Goal: Information Seeking & Learning: Learn about a topic

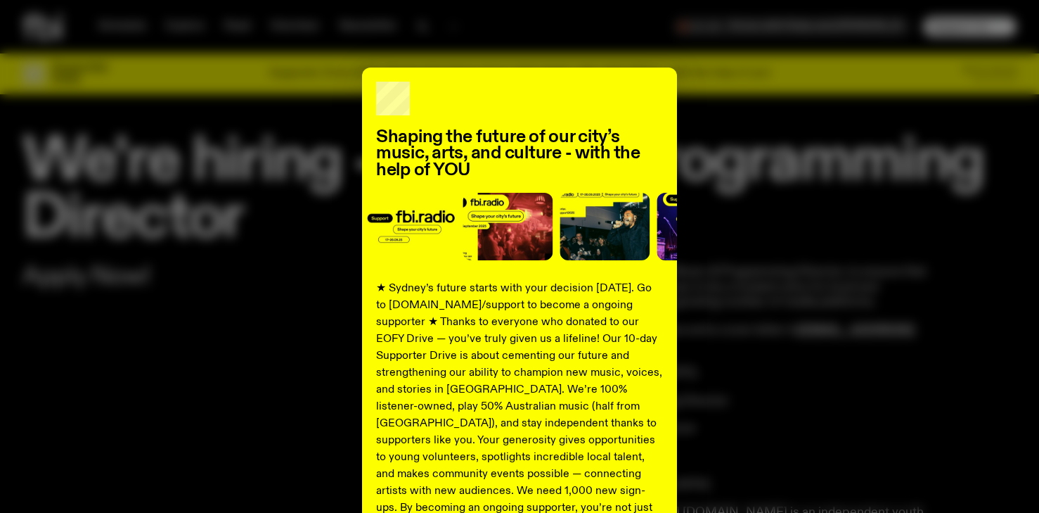
click at [289, 174] on div "Shaping the future of our city’s music, arts, and culture - with the help of YO…" at bounding box center [519, 356] width 994 height 578
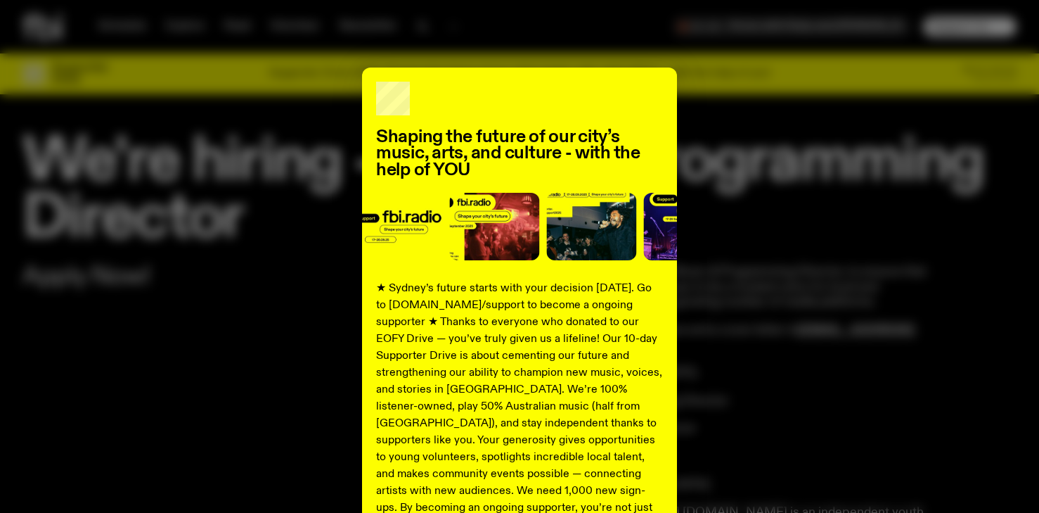
scroll to position [183, 0]
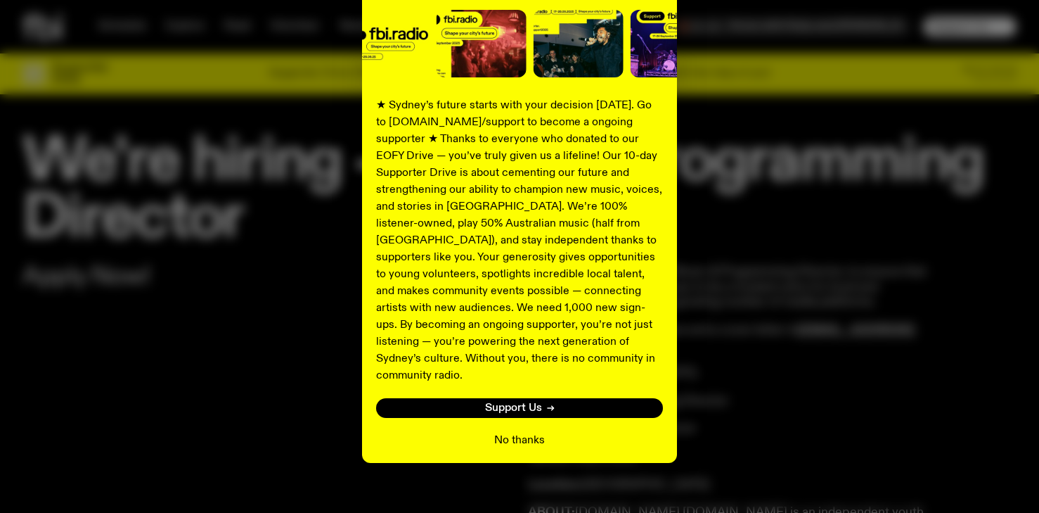
click at [512, 432] on button "No thanks" at bounding box center [519, 440] width 51 height 17
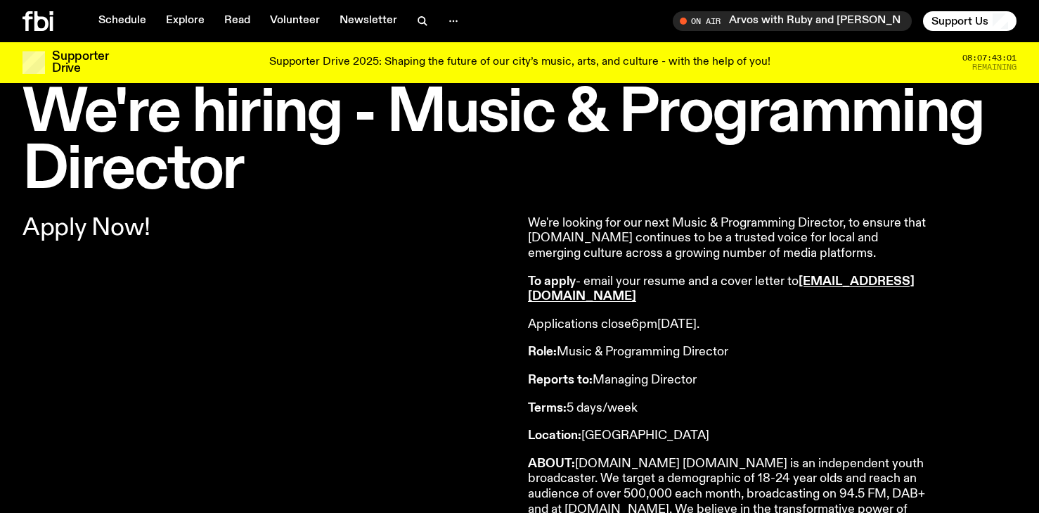
scroll to position [57, 0]
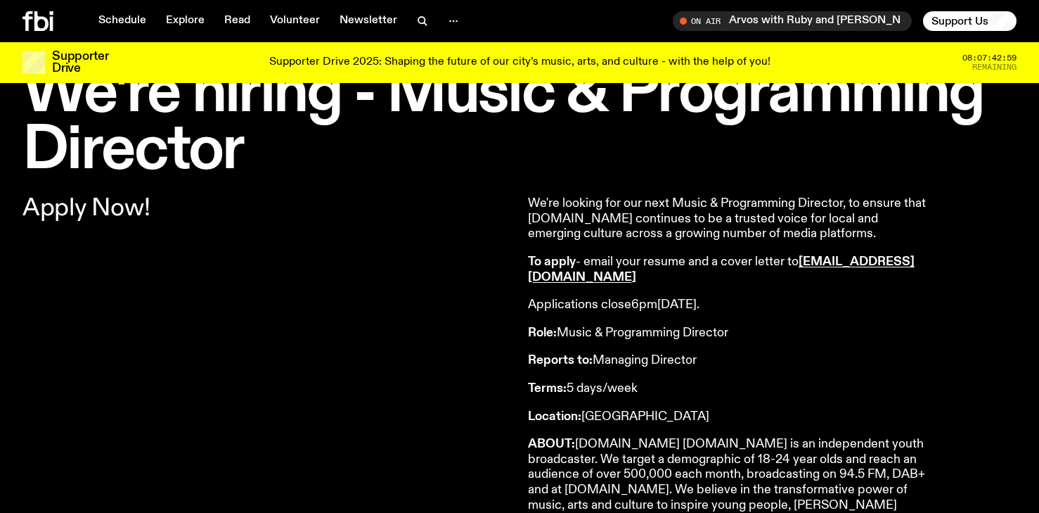
drag, startPoint x: 822, startPoint y: 372, endPoint x: 825, endPoint y: 303, distance: 69.0
click at [825, 303] on p "Applications close 6pm[DATE]." at bounding box center [730, 304] width 405 height 15
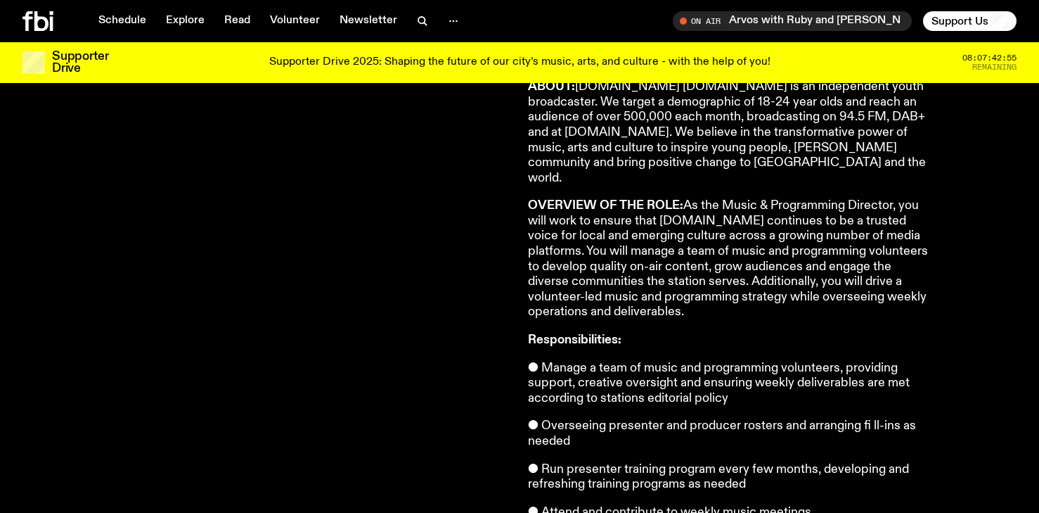
scroll to position [415, 0]
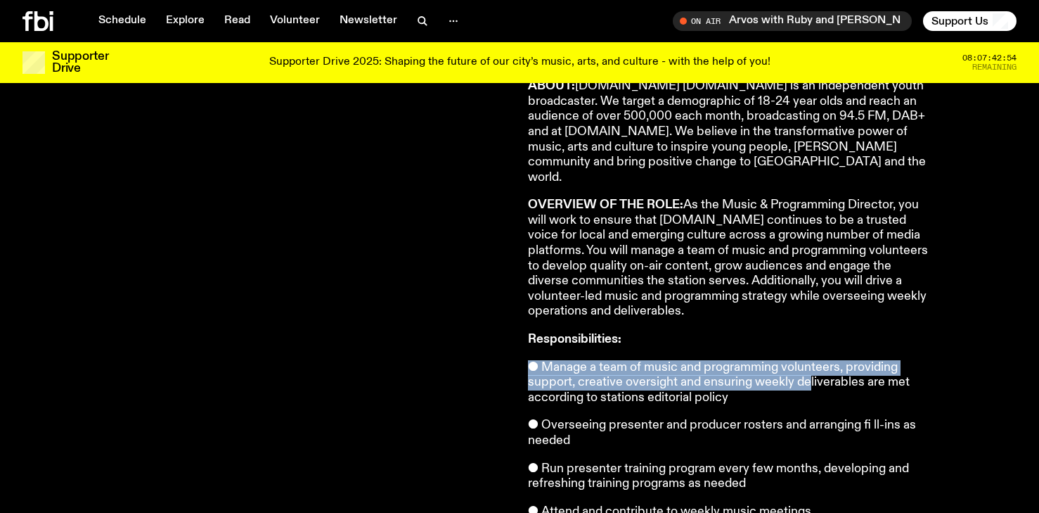
drag, startPoint x: 808, startPoint y: 328, endPoint x: 808, endPoint y: 372, distance: 43.6
click at [808, 372] on article "We're looking for our next Music & Programming Director, to ensure that [DOMAIN…" at bounding box center [730, 491] width 405 height 1306
click at [808, 372] on p "● Manage a team of music and programming volunteers, providing support, creativ…" at bounding box center [730, 383] width 405 height 46
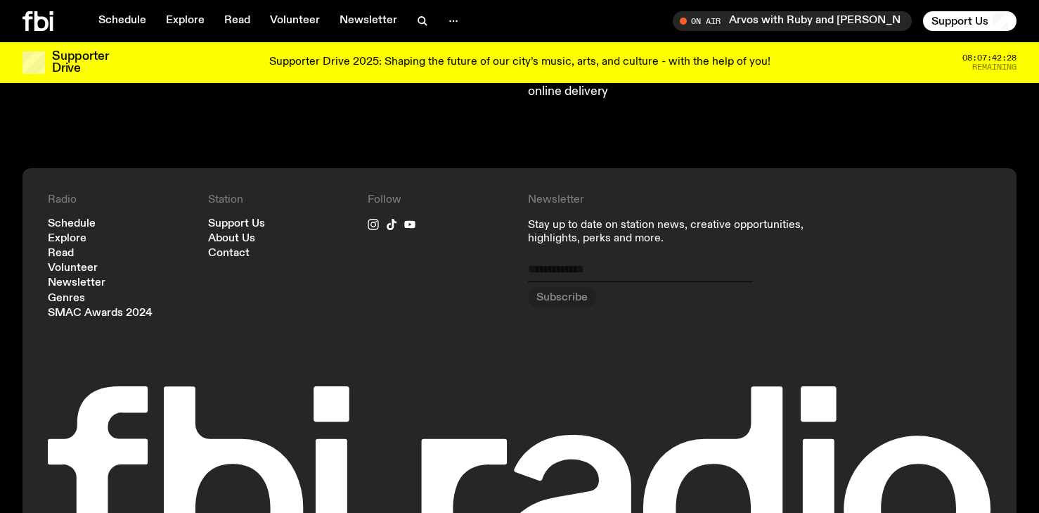
scroll to position [1446, 0]
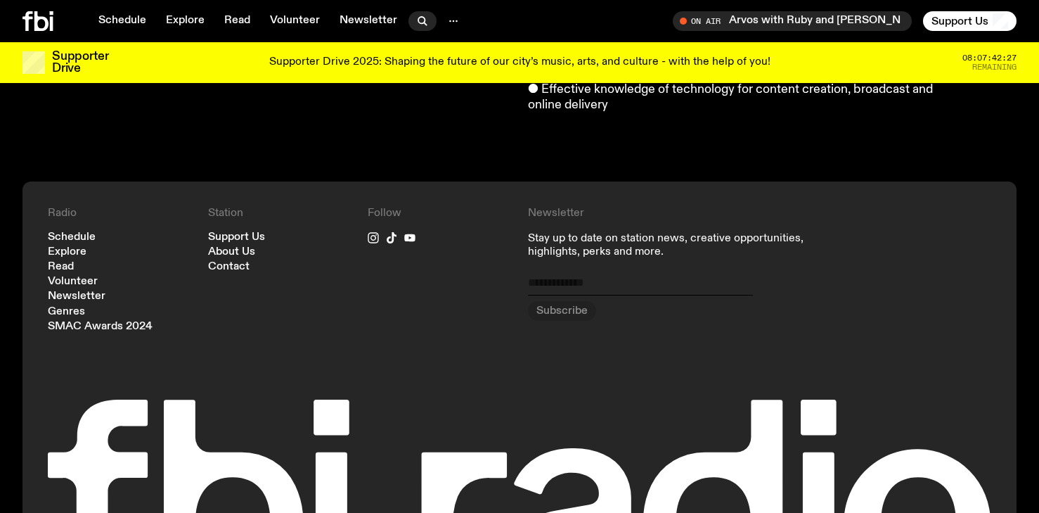
click at [414, 14] on icon "button" at bounding box center [422, 21] width 17 height 17
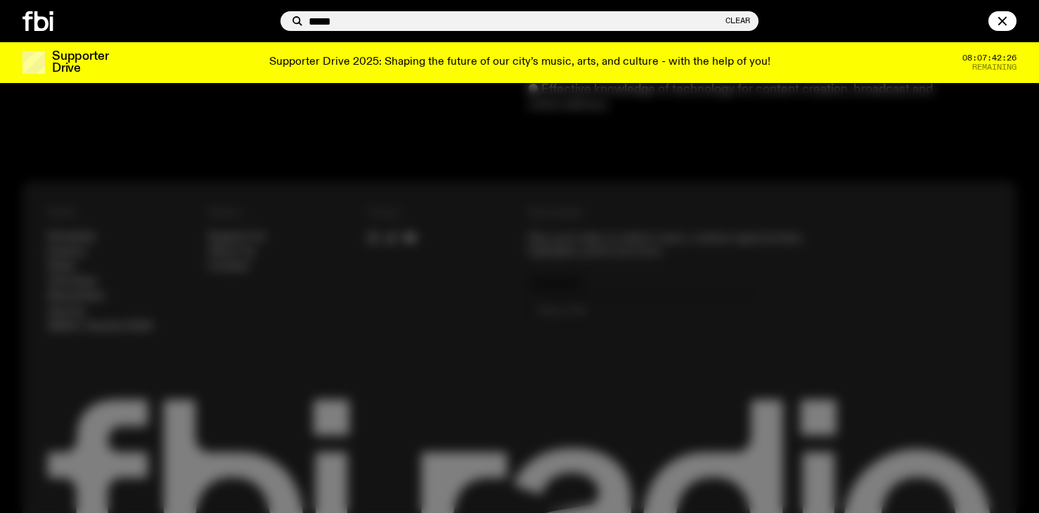
type input "******"
